Goal: Navigation & Orientation: Find specific page/section

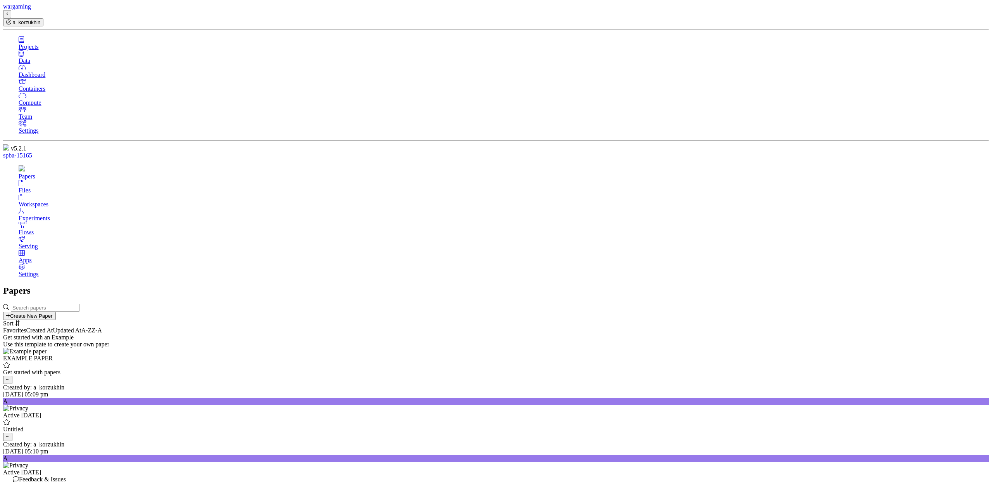
click at [128, 201] on div "Workspaces" at bounding box center [504, 204] width 971 height 7
click at [119, 187] on div "Files" at bounding box center [504, 190] width 971 height 7
click at [60, 50] on link "Projects" at bounding box center [504, 43] width 971 height 14
